Goal: Task Accomplishment & Management: Use online tool/utility

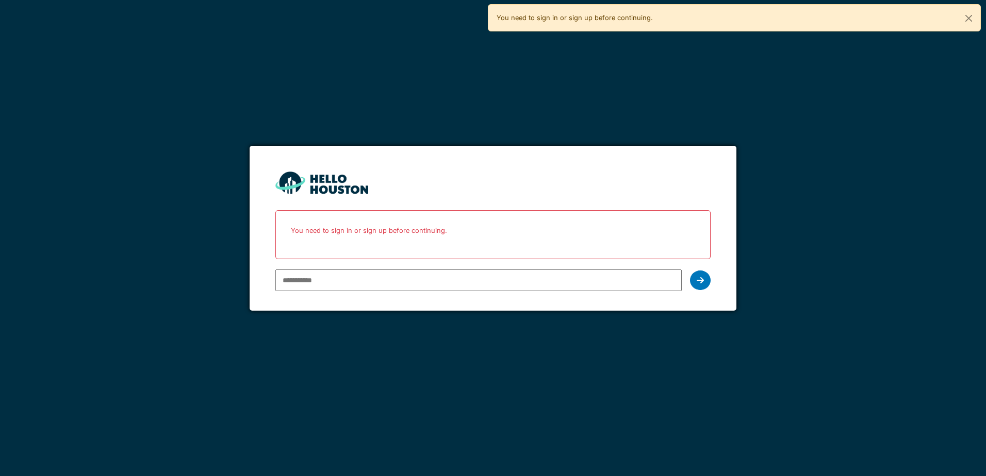
click at [363, 277] on input "email" at bounding box center [478, 281] width 406 height 22
type input "**********"
click at [696, 279] on icon at bounding box center [699, 280] width 7 height 8
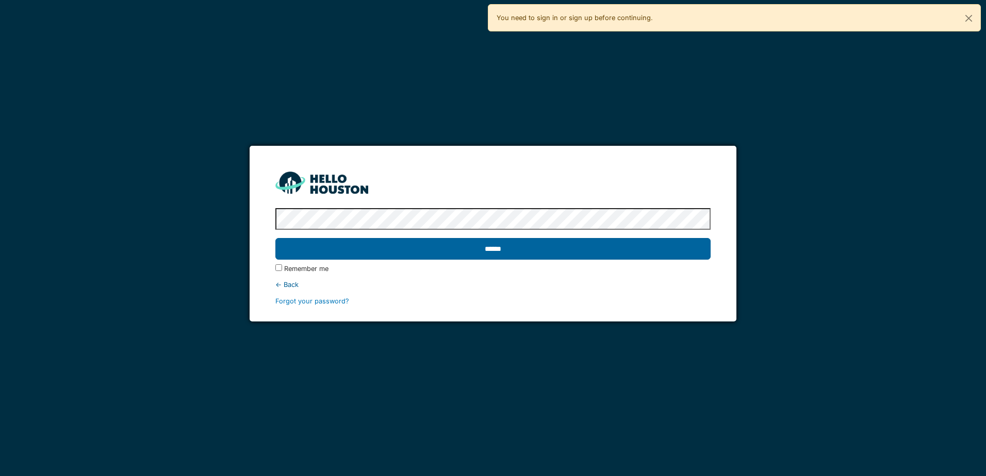
click at [524, 250] on input "******" at bounding box center [492, 249] width 435 height 22
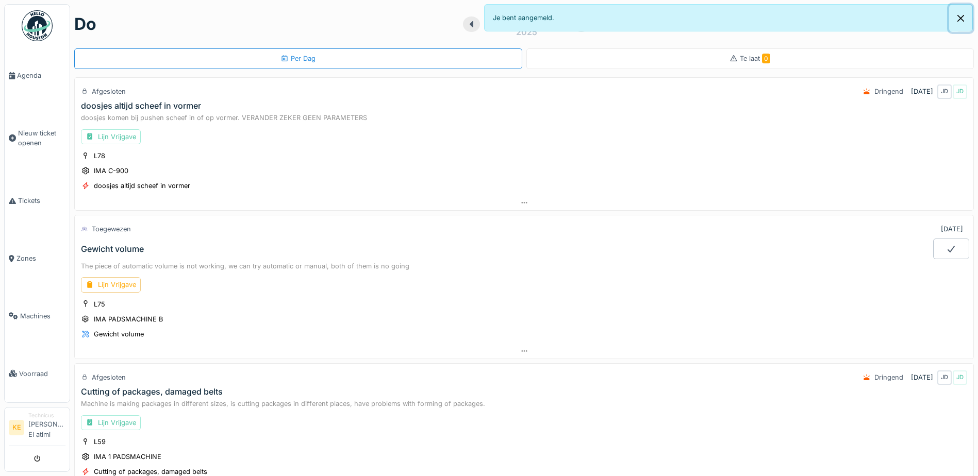
click at [961, 17] on button "Close" at bounding box center [960, 18] width 23 height 27
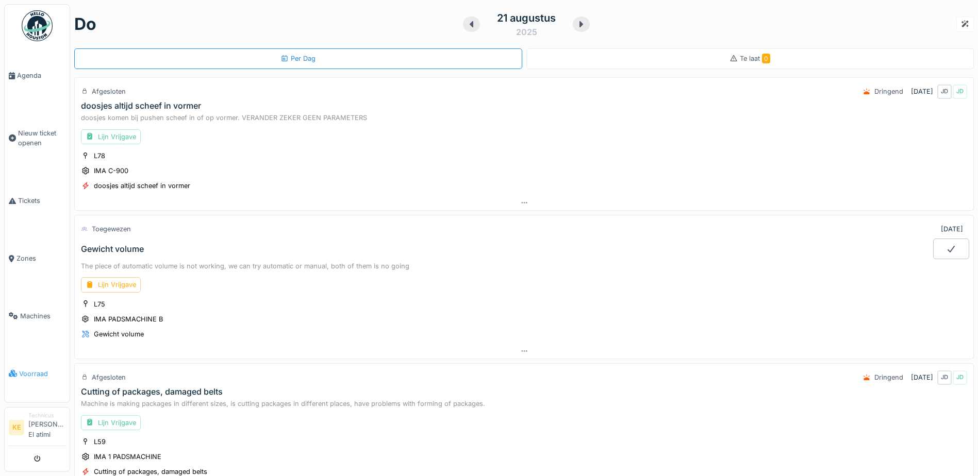
click at [39, 373] on span "Voorraad" at bounding box center [42, 374] width 46 height 10
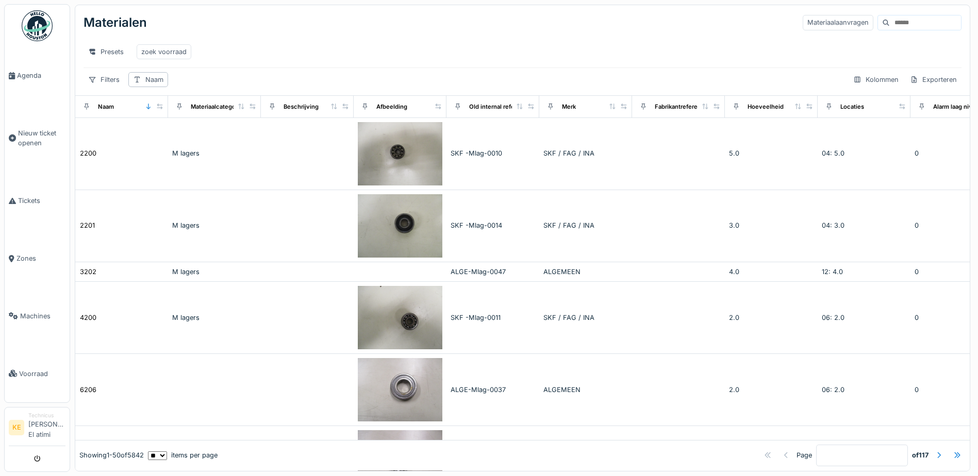
click at [890, 24] on input at bounding box center [925, 22] width 71 height 14
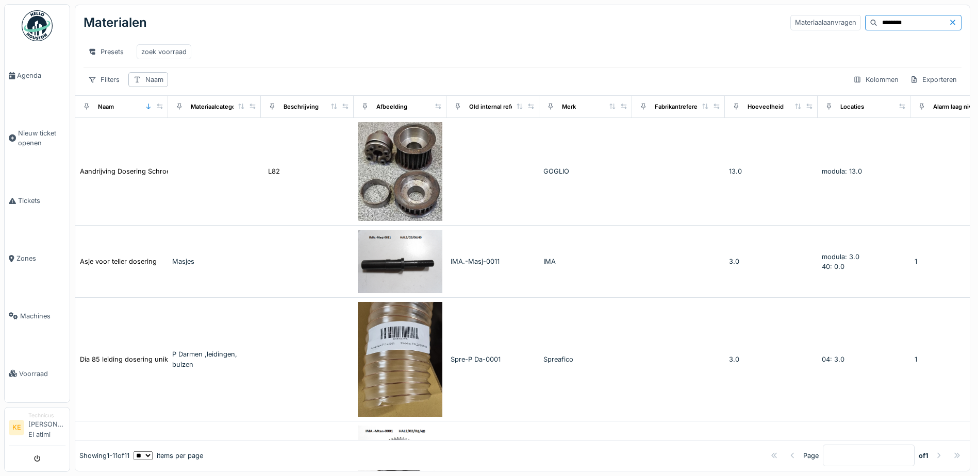
click at [877, 21] on input "********" at bounding box center [912, 22] width 71 height 14
type input "*"
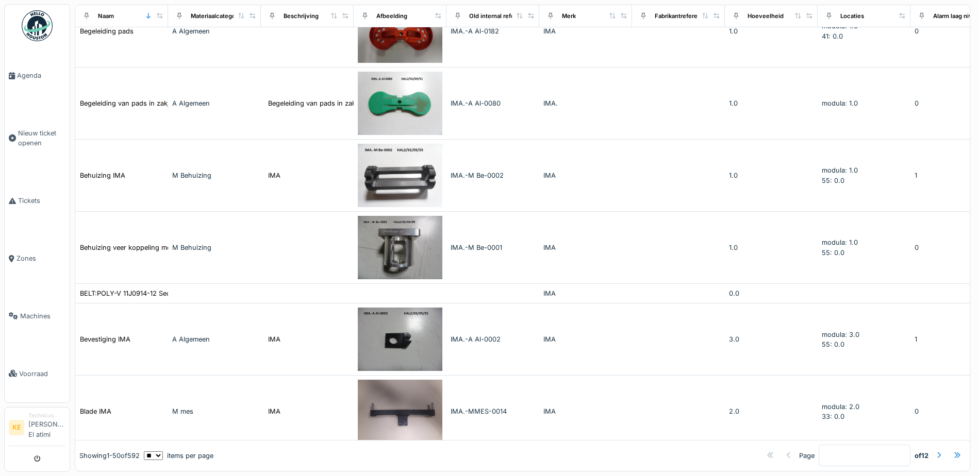
scroll to position [3182, 0]
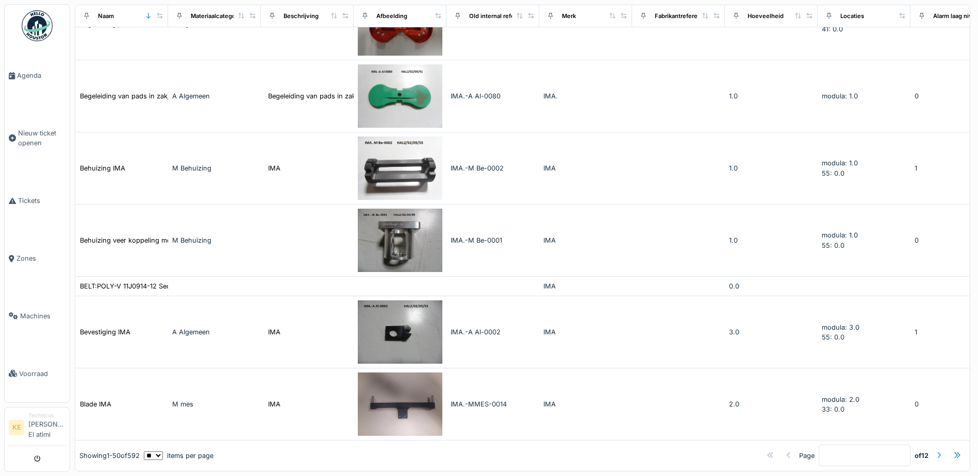
type input "***"
click at [935, 451] on div at bounding box center [939, 456] width 8 height 10
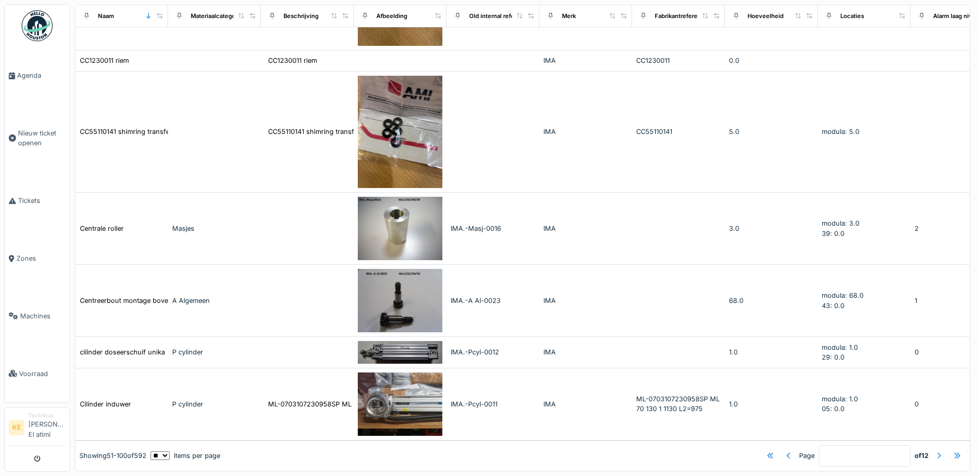
scroll to position [8, 0]
click at [935, 451] on div at bounding box center [939, 456] width 8 height 10
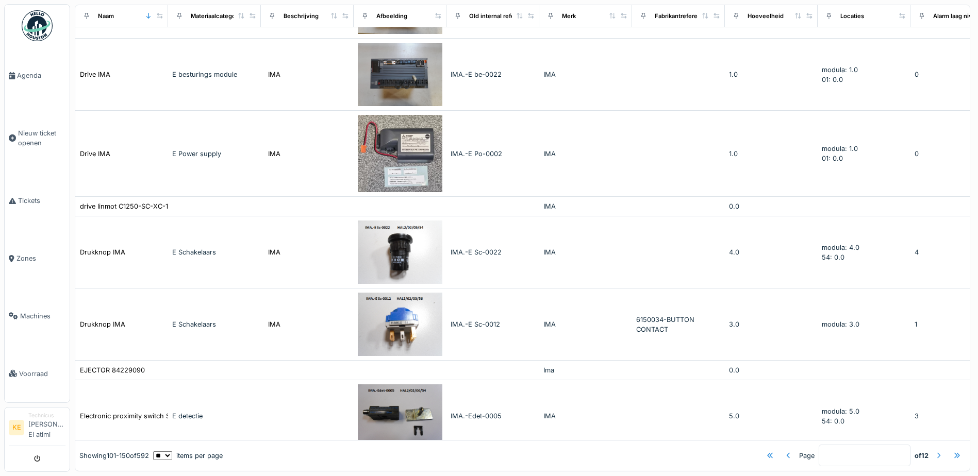
scroll to position [3006, 0]
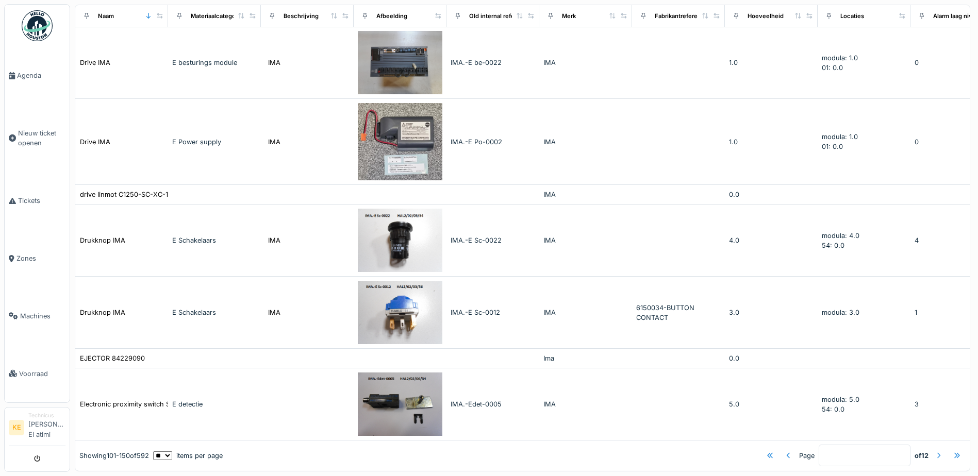
click at [935, 451] on div at bounding box center [939, 456] width 8 height 10
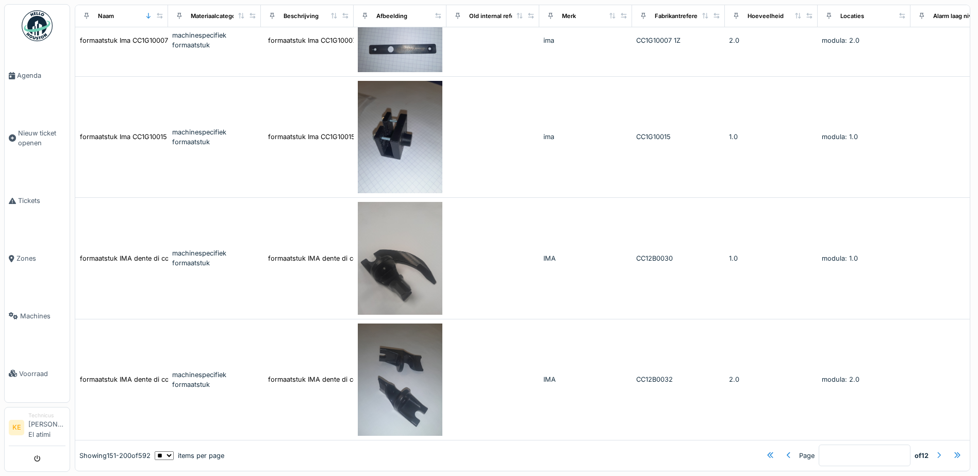
scroll to position [4304, 0]
click at [935, 451] on div at bounding box center [939, 456] width 8 height 10
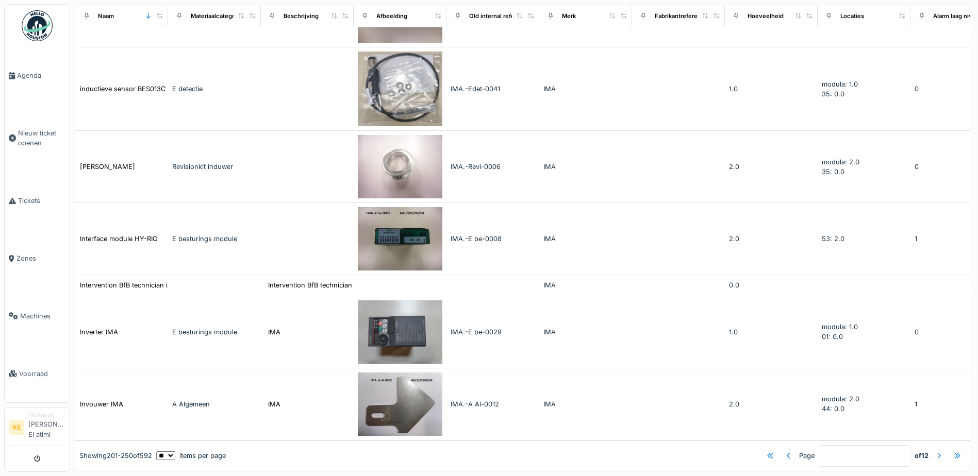
scroll to position [2692, 0]
click at [935, 451] on div at bounding box center [939, 456] width 8 height 10
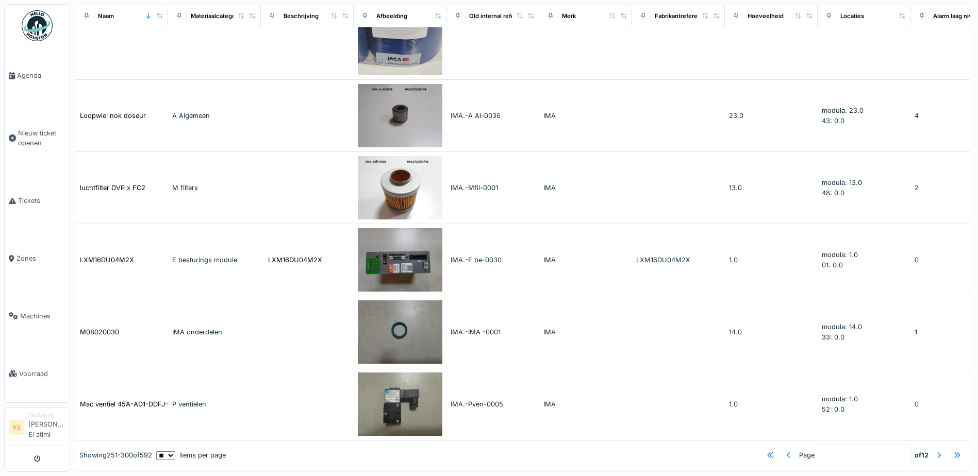
scroll to position [3432, 0]
click at [935, 451] on div at bounding box center [939, 456] width 8 height 10
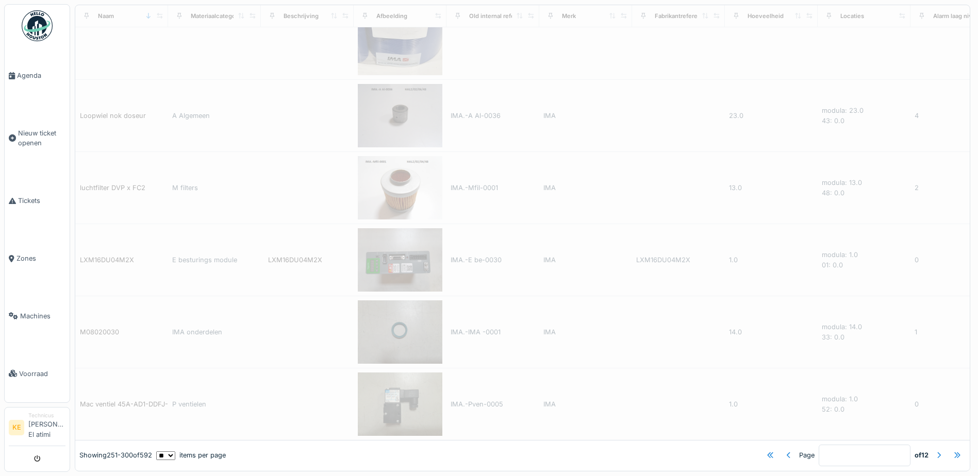
type input "*"
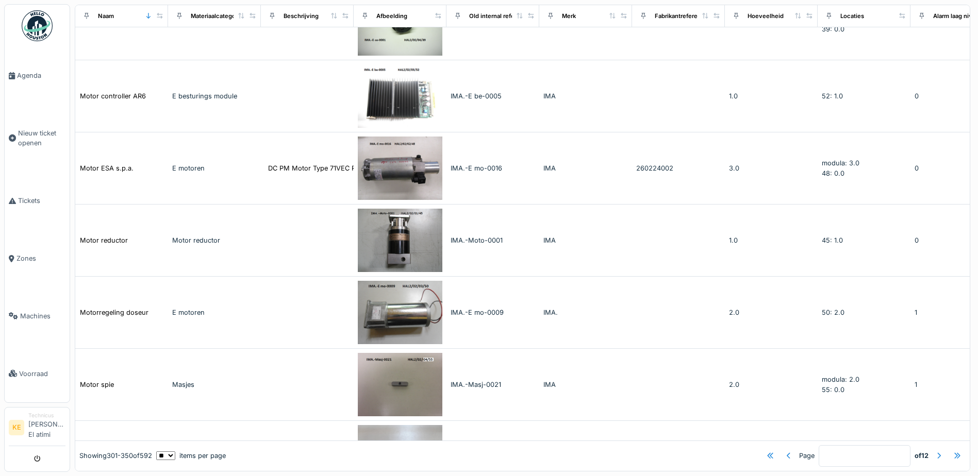
scroll to position [1458, 0]
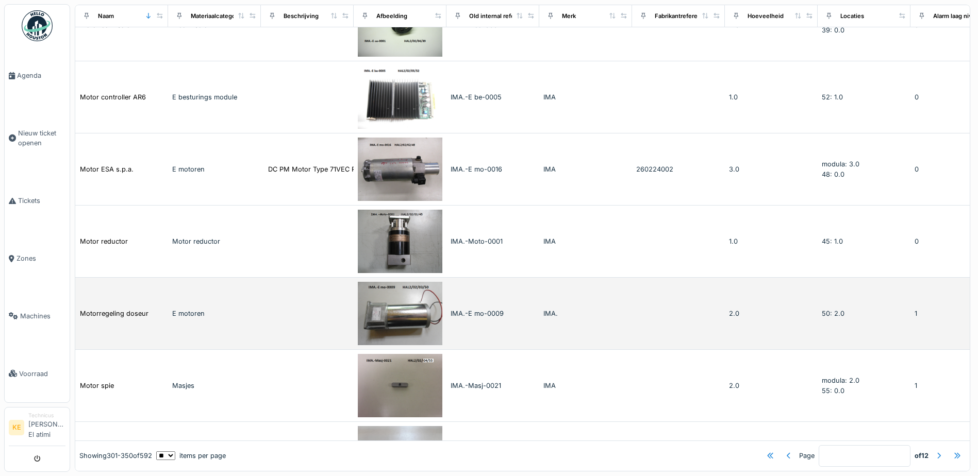
click at [413, 321] on img at bounding box center [400, 313] width 85 height 63
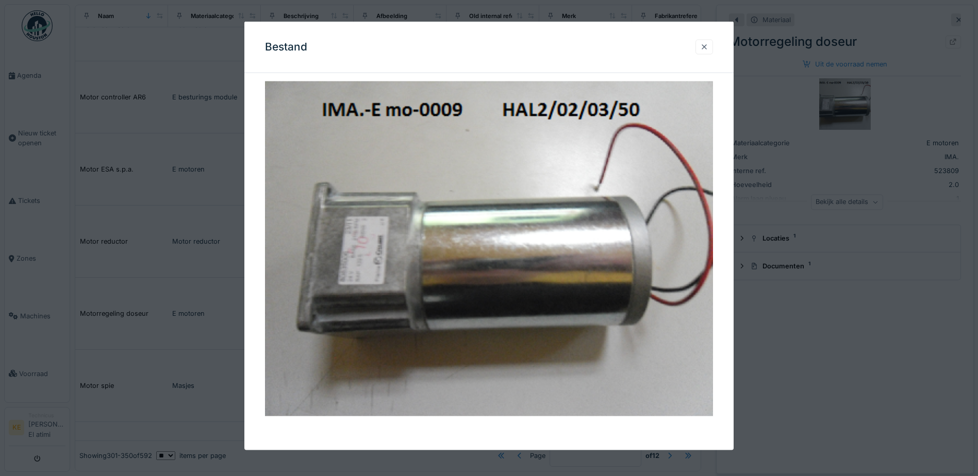
click at [708, 43] on div at bounding box center [704, 47] width 8 height 10
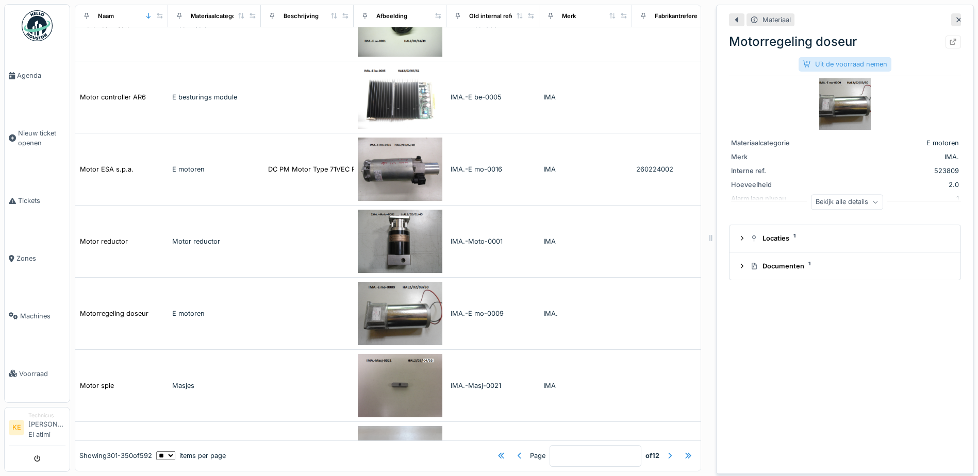
click at [843, 66] on div "Uit de voorraad nemen" at bounding box center [845, 64] width 93 height 14
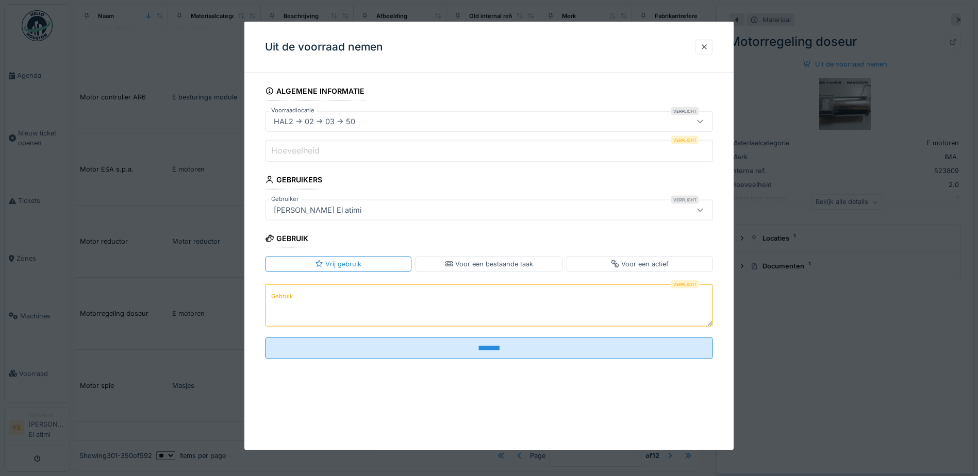
click at [322, 153] on label "Hoeveelheid" at bounding box center [295, 150] width 53 height 12
click at [322, 153] on input "Hoeveelheid" at bounding box center [489, 151] width 448 height 22
type input "*"
click at [318, 300] on textarea "Gebruik" at bounding box center [489, 305] width 448 height 42
click at [704, 120] on icon at bounding box center [700, 121] width 8 height 7
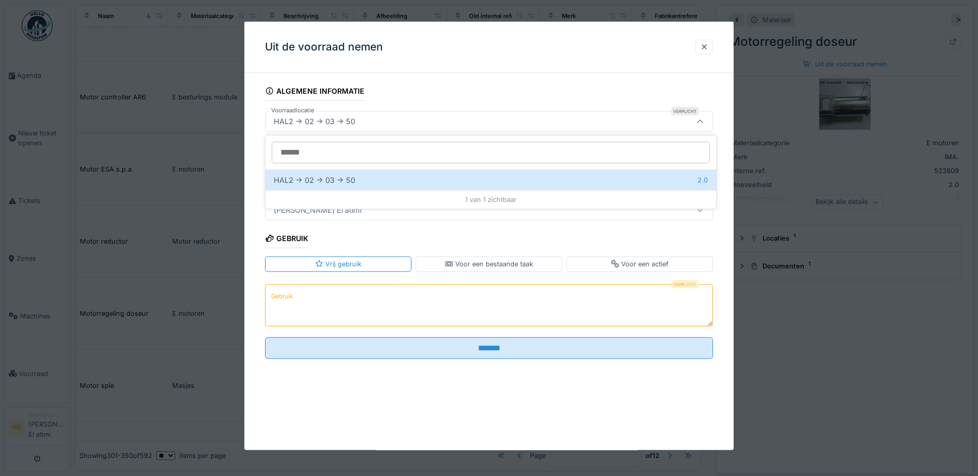
click at [784, 165] on div at bounding box center [489, 238] width 978 height 476
